Goal: Task Accomplishment & Management: Complete application form

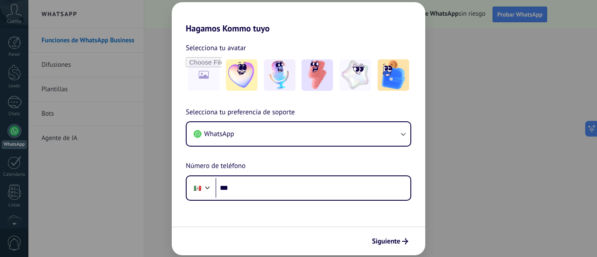
click at [497, 124] on div "Hagamos Kommo tuyo Selecciona tu avatar Selecciona tu preferencia de soporte Wh…" at bounding box center [298, 128] width 597 height 257
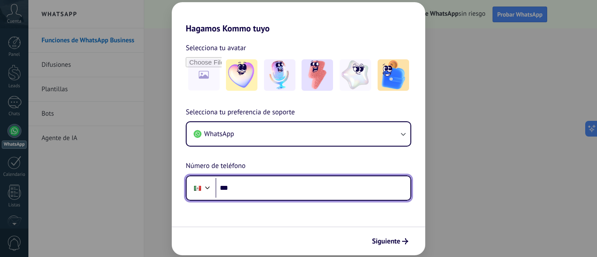
click at [301, 186] on input "***" at bounding box center [312, 188] width 195 height 20
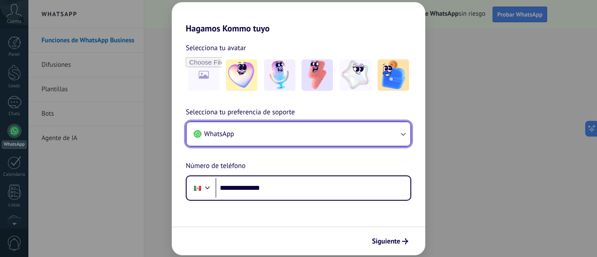
click at [405, 133] on icon "button" at bounding box center [402, 134] width 9 height 9
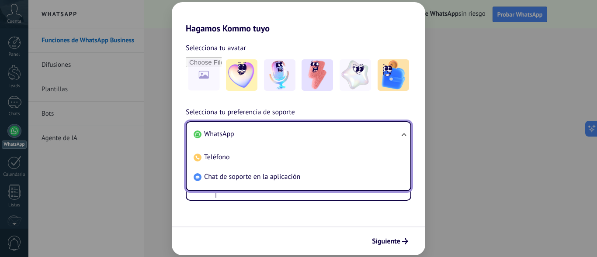
click at [539, 198] on div "**********" at bounding box center [298, 128] width 597 height 257
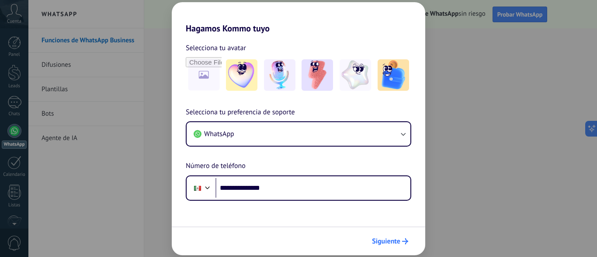
click at [387, 243] on span "Siguiente" at bounding box center [386, 242] width 28 height 6
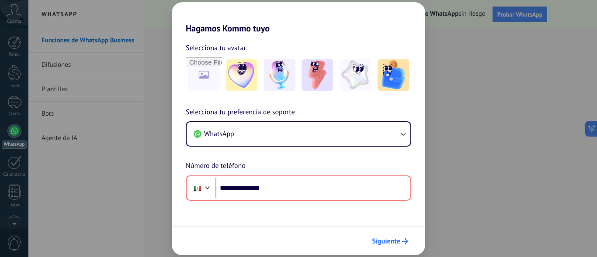
click at [384, 239] on span "Siguiente" at bounding box center [386, 242] width 28 height 6
click at [206, 74] on input "file" at bounding box center [204, 75] width 34 height 34
click at [285, 75] on img at bounding box center [279, 74] width 31 height 31
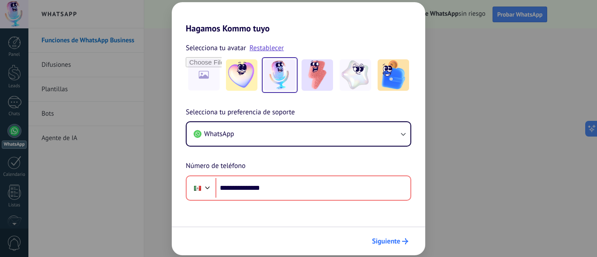
click at [383, 239] on span "Siguiente" at bounding box center [386, 242] width 28 height 6
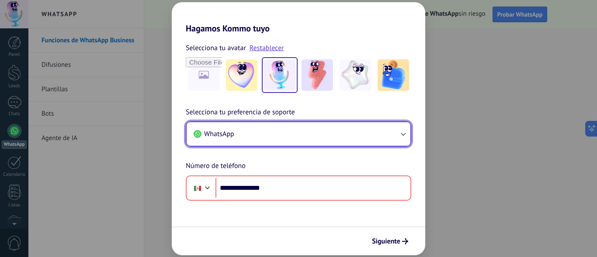
click at [402, 133] on icon "button" at bounding box center [402, 134] width 9 height 9
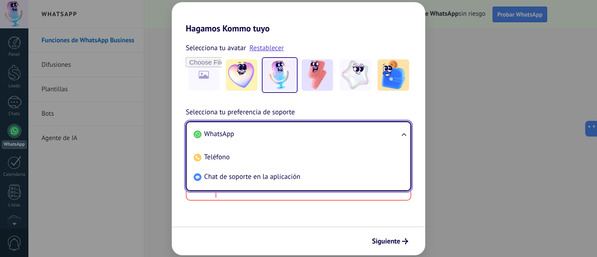
click at [226, 132] on span "WhatsApp" at bounding box center [219, 134] width 30 height 9
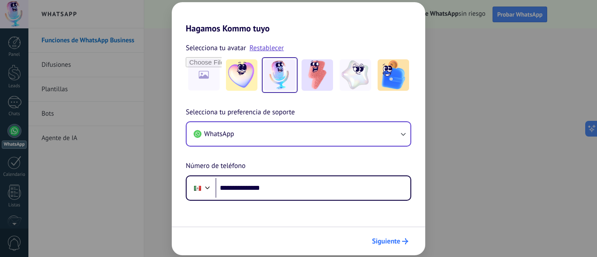
click at [381, 239] on span "Siguiente" at bounding box center [386, 242] width 28 height 6
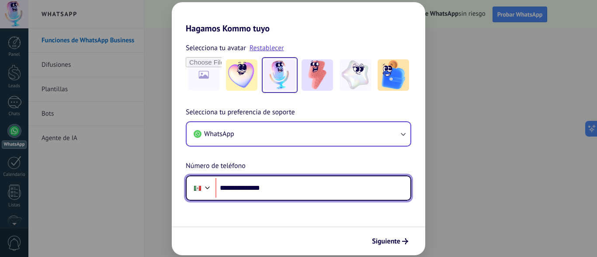
click at [254, 187] on input "**********" at bounding box center [312, 188] width 195 height 20
type input "**********"
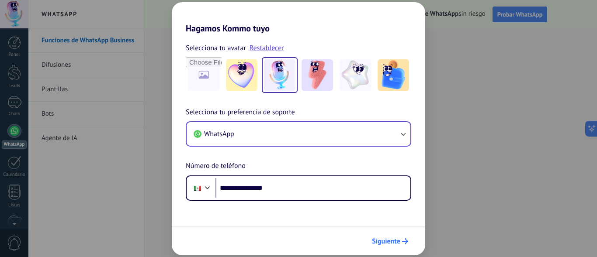
click at [391, 236] on button "Siguiente" at bounding box center [390, 241] width 44 height 15
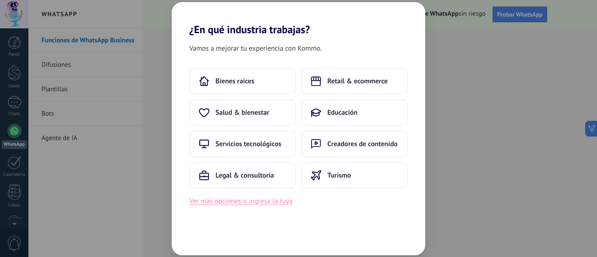
click at [217, 203] on button "Ver más opciones o ingresa la tuya" at bounding box center [240, 201] width 103 height 11
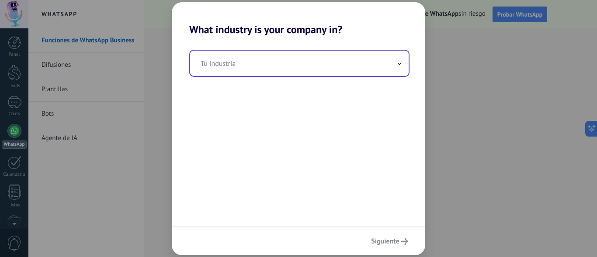
click at [398, 60] on span at bounding box center [399, 63] width 4 height 8
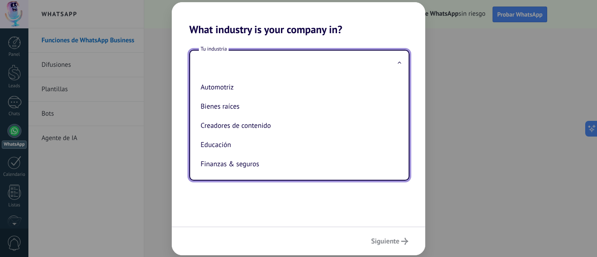
click at [211, 65] on input "text" at bounding box center [299, 63] width 218 height 25
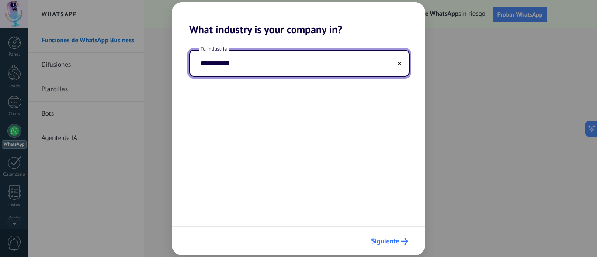
type input "**********"
click at [383, 241] on span "Siguiente" at bounding box center [385, 242] width 28 height 6
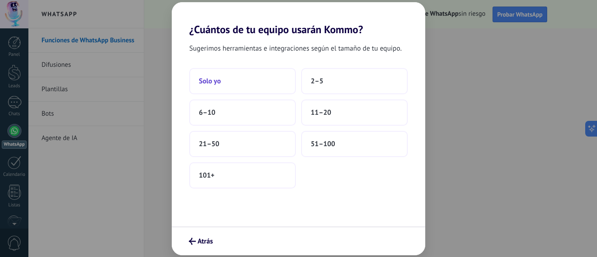
click at [227, 87] on button "Solo yo" at bounding box center [242, 81] width 107 height 26
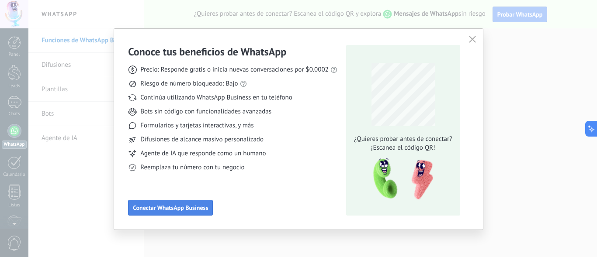
click at [164, 214] on button "Conectar WhatsApp Business" at bounding box center [170, 208] width 85 height 16
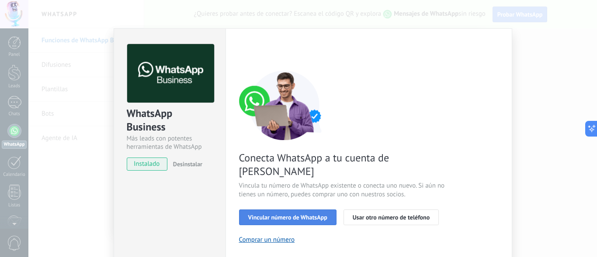
click at [280, 214] on span "Vincular número de WhatsApp" at bounding box center [287, 217] width 79 height 6
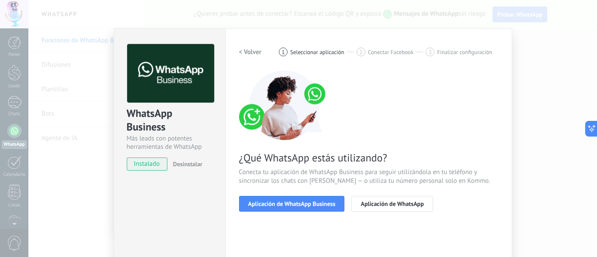
click at [280, 204] on span "Aplicación de WhatsApp Business" at bounding box center [291, 204] width 87 height 6
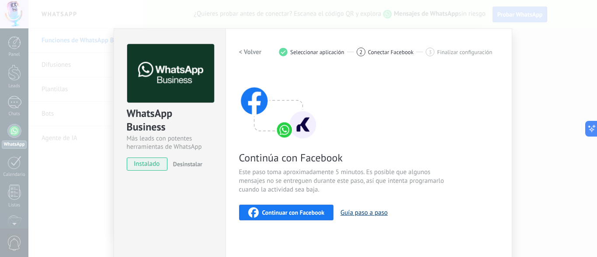
click at [359, 212] on button "Guía paso a paso" at bounding box center [363, 213] width 47 height 8
click at [143, 167] on span "instalado" at bounding box center [147, 164] width 40 height 13
click at [145, 163] on span "instalado" at bounding box center [147, 164] width 40 height 13
click at [262, 214] on span "Continuar con Facebook" at bounding box center [293, 213] width 62 height 6
